Goal: Navigation & Orientation: Find specific page/section

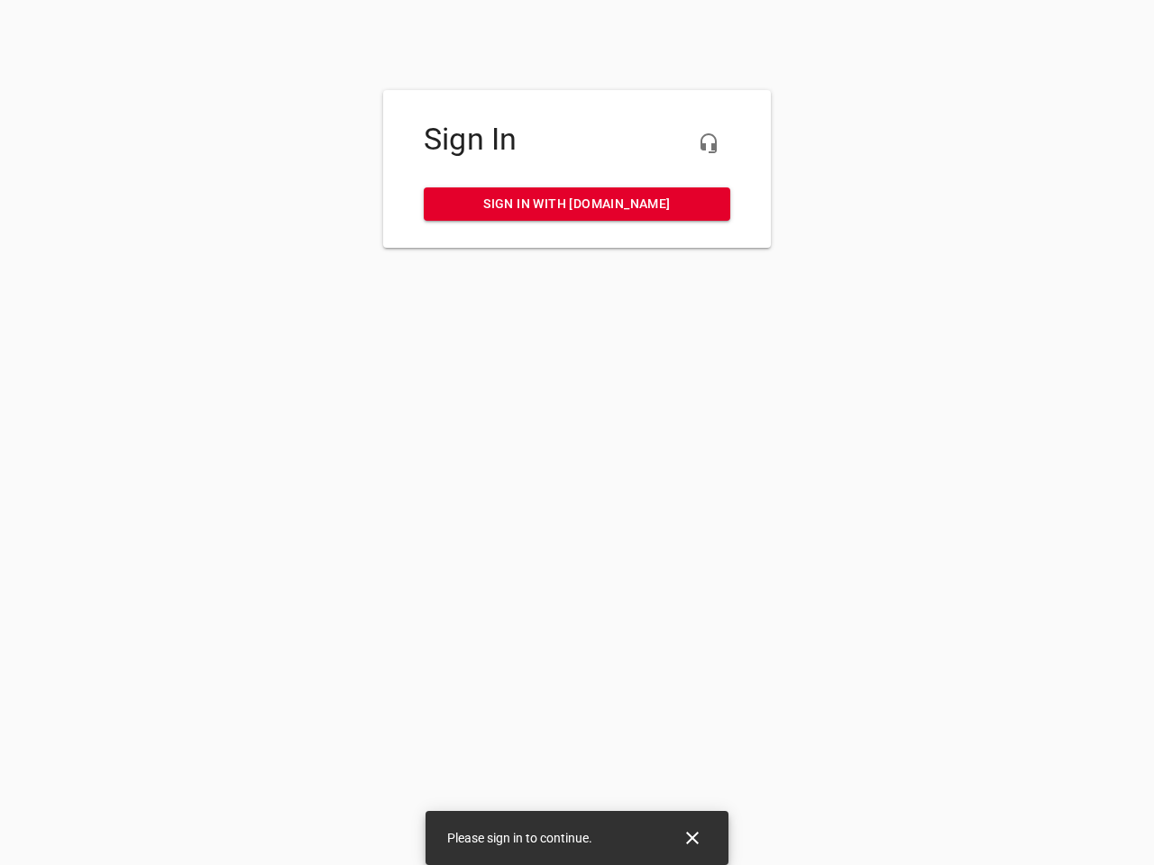
click at [708, 143] on icon "button" at bounding box center [709, 143] width 22 height 22
click at [692, 838] on icon "Close" at bounding box center [692, 838] width 13 height 13
